Goal: Obtain resource: Obtain resource

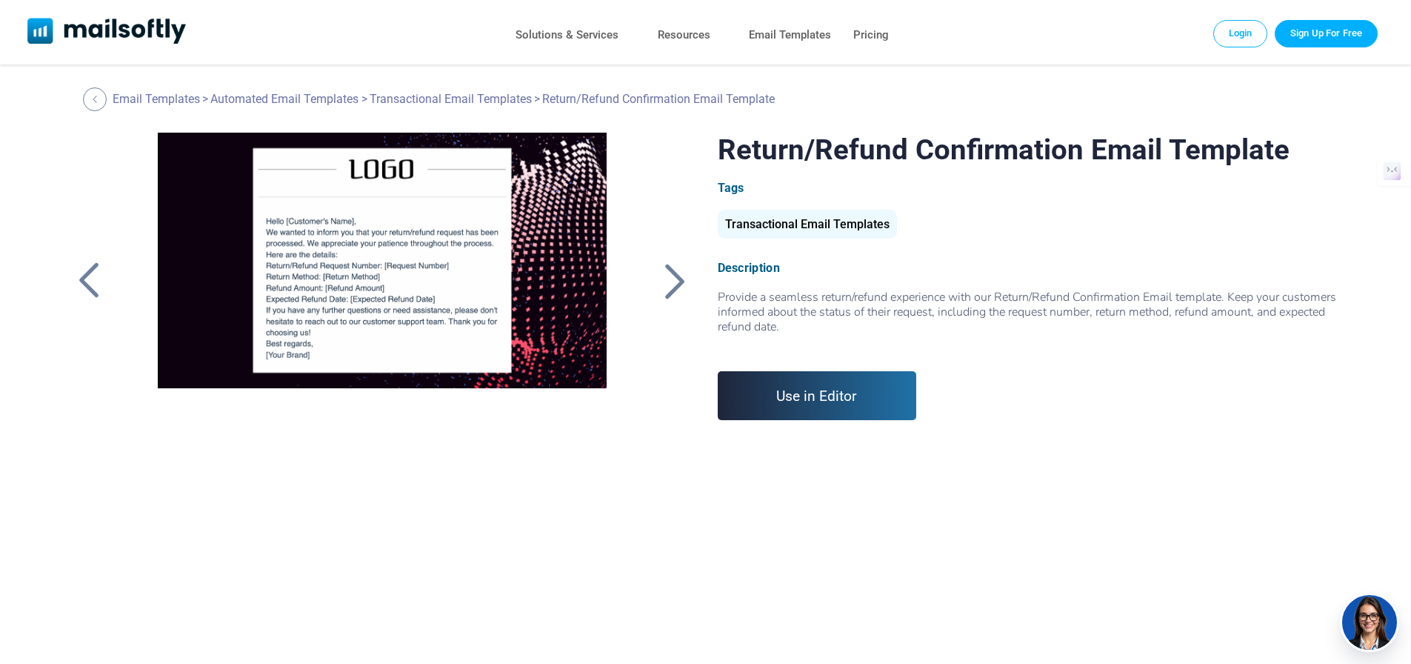
drag, startPoint x: 325, startPoint y: 260, endPoint x: 299, endPoint y: 292, distance: 41.5
click at [299, 292] on div at bounding box center [382, 318] width 499 height 370
